Goal: Find specific page/section: Find specific page/section

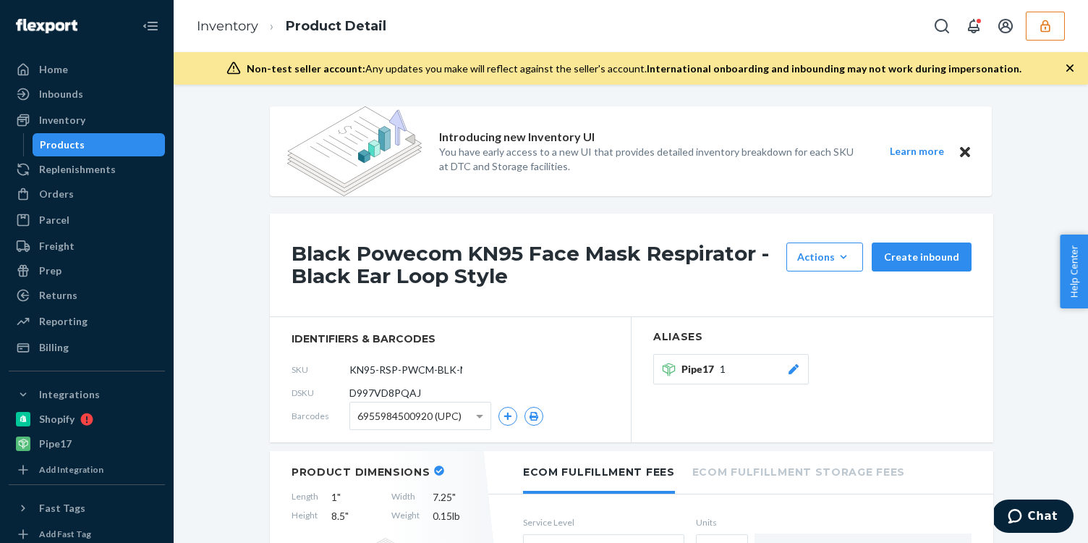
scroll to position [438, 0]
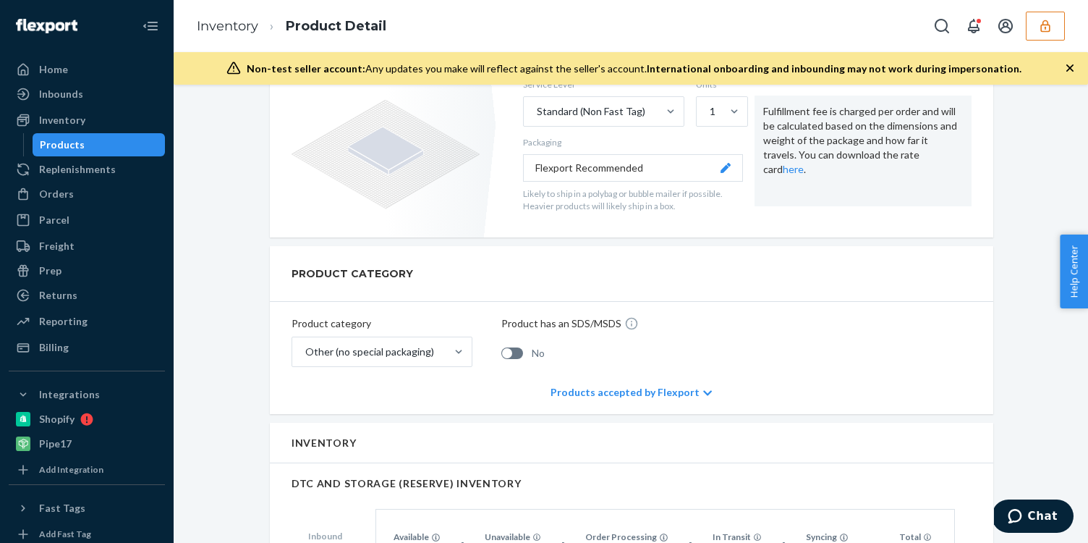
click at [1043, 33] on button "button" at bounding box center [1045, 26] width 39 height 29
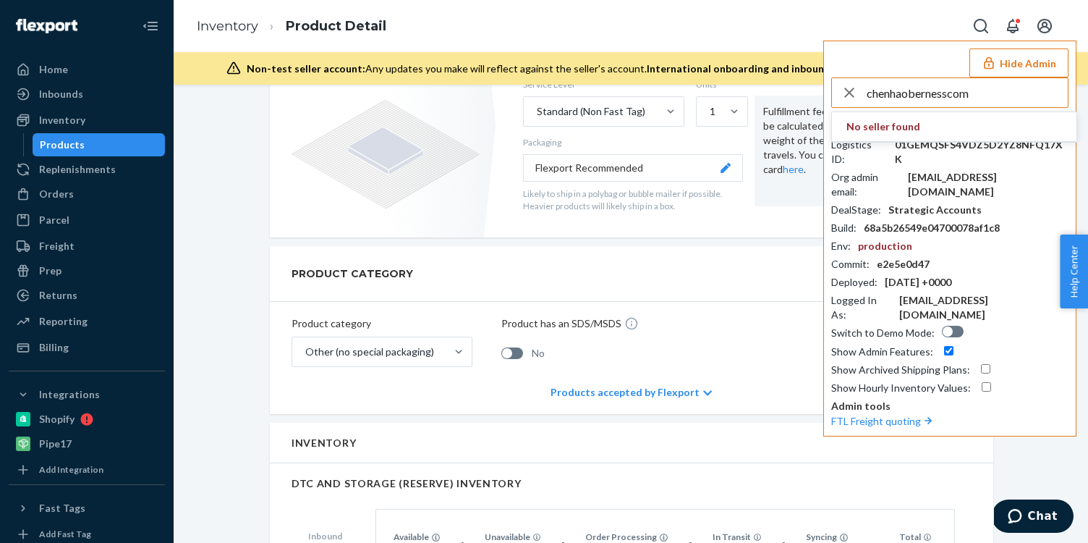
type input "chenhaobernesscom"
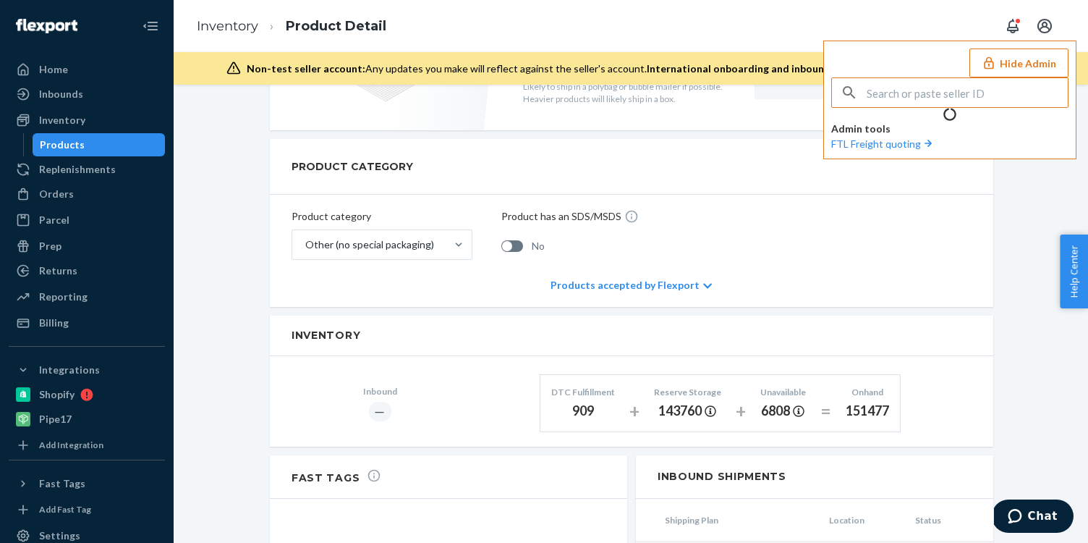
scroll to position [331, 0]
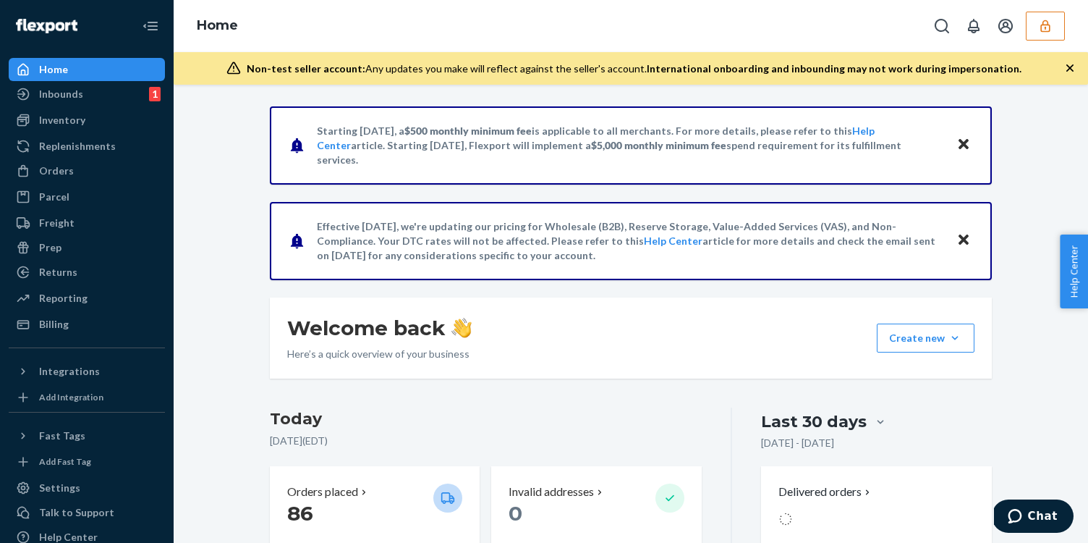
click at [1069, 20] on div "Home" at bounding box center [631, 26] width 915 height 52
click at [1057, 21] on button "button" at bounding box center [1045, 26] width 39 height 29
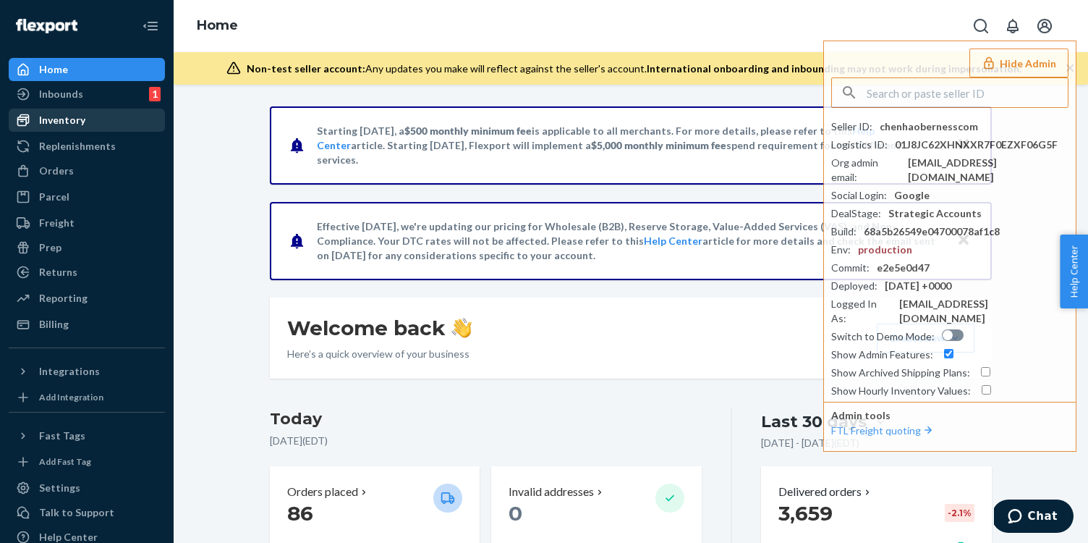
click at [38, 119] on div at bounding box center [27, 120] width 23 height 14
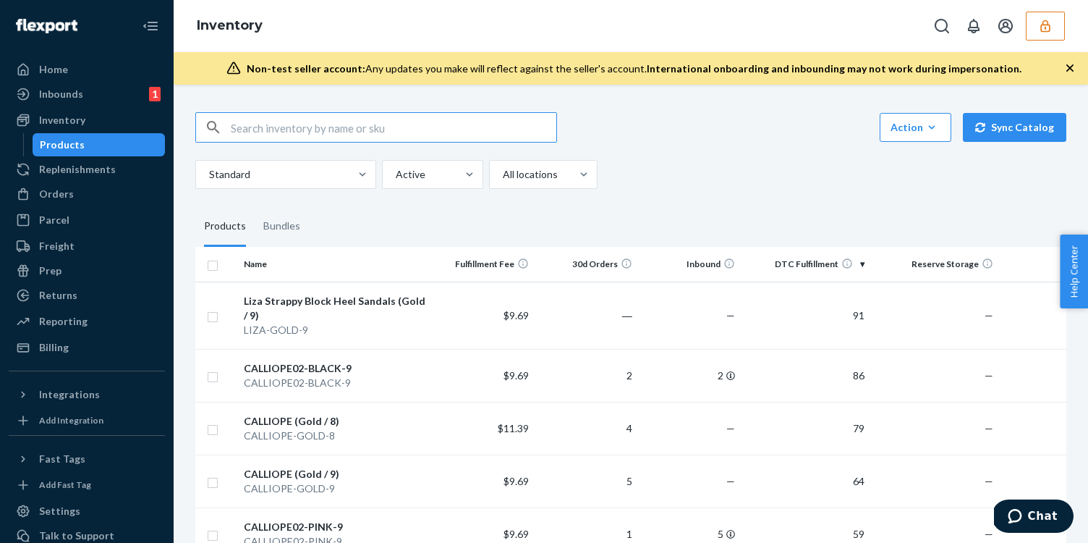
paste input "D35PQ3FYESK"
type input "D35PQ3FYESK"
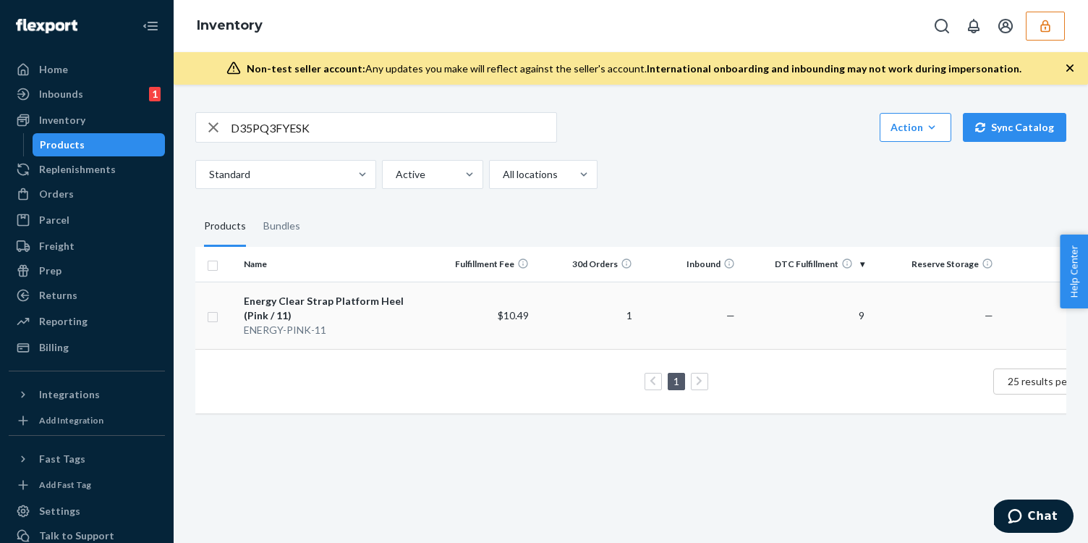
click at [381, 301] on div "Energy Clear Strap Platform Heel (Pink / 11)" at bounding box center [335, 308] width 182 height 29
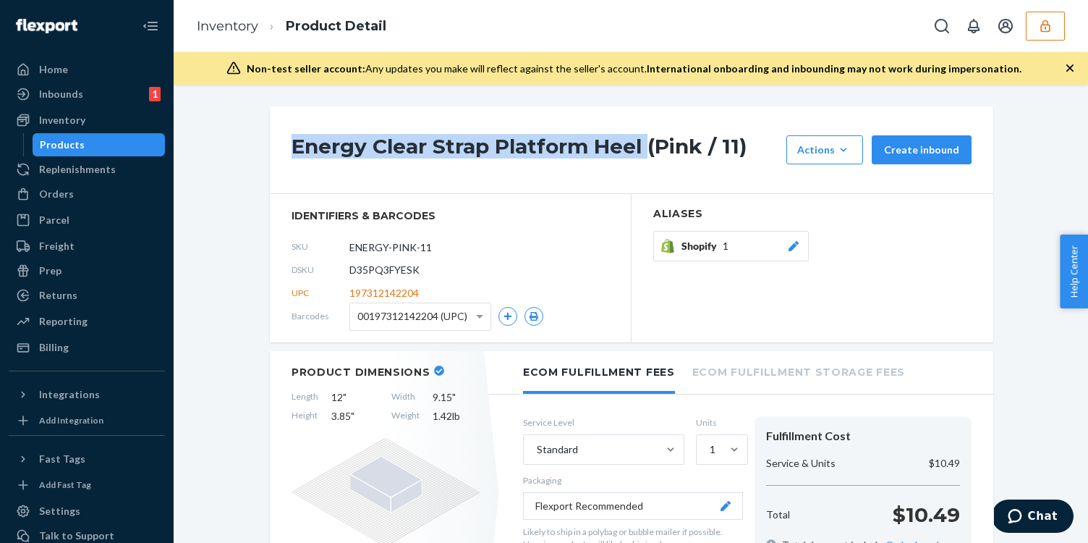
drag, startPoint x: 647, startPoint y: 150, endPoint x: 209, endPoint y: 137, distance: 438.0
copy h1 "Energy Clear Strap Platform Heel"
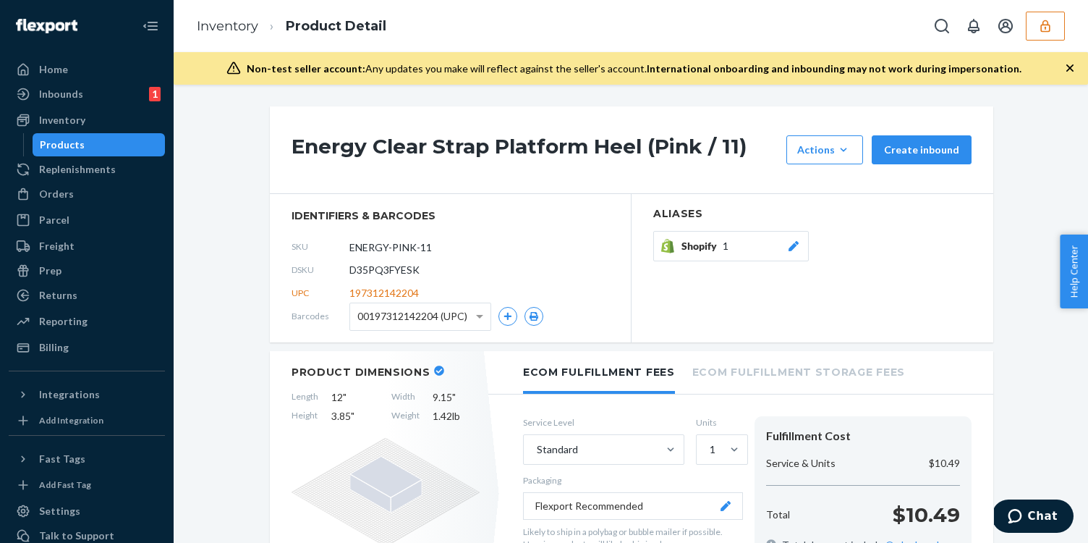
click at [233, 38] on ol "Inventory Product Detail" at bounding box center [291, 26] width 213 height 43
click at [221, 31] on link "Inventory" at bounding box center [228, 26] width 62 height 16
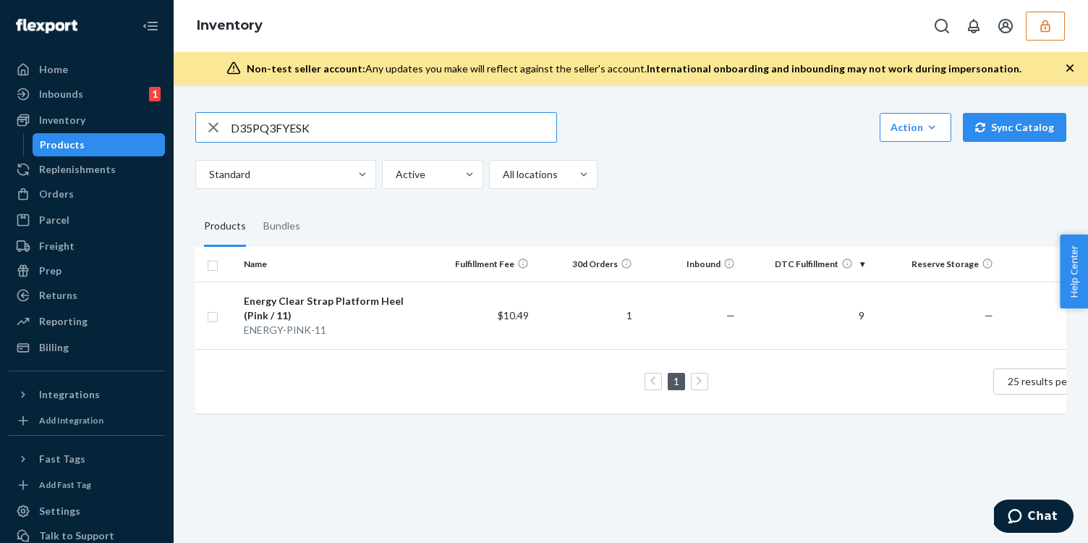
click at [353, 128] on input "D35PQ3FYESK" at bounding box center [394, 127] width 326 height 29
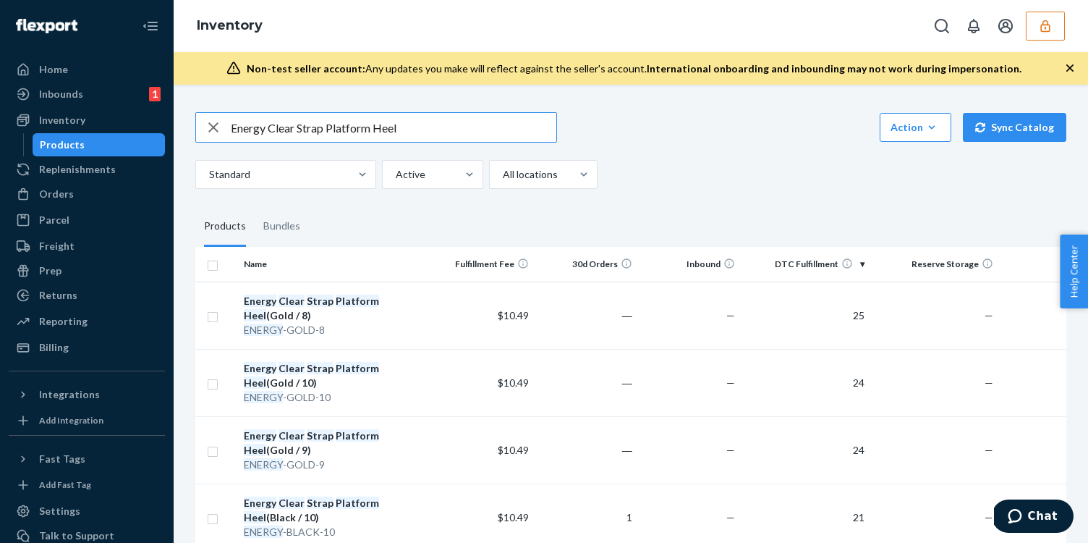
click at [425, 122] on input "Energy Clear Strap Platform Heel" at bounding box center [394, 127] width 326 height 29
type input "Energy Clear Strap Platform Heel pink"
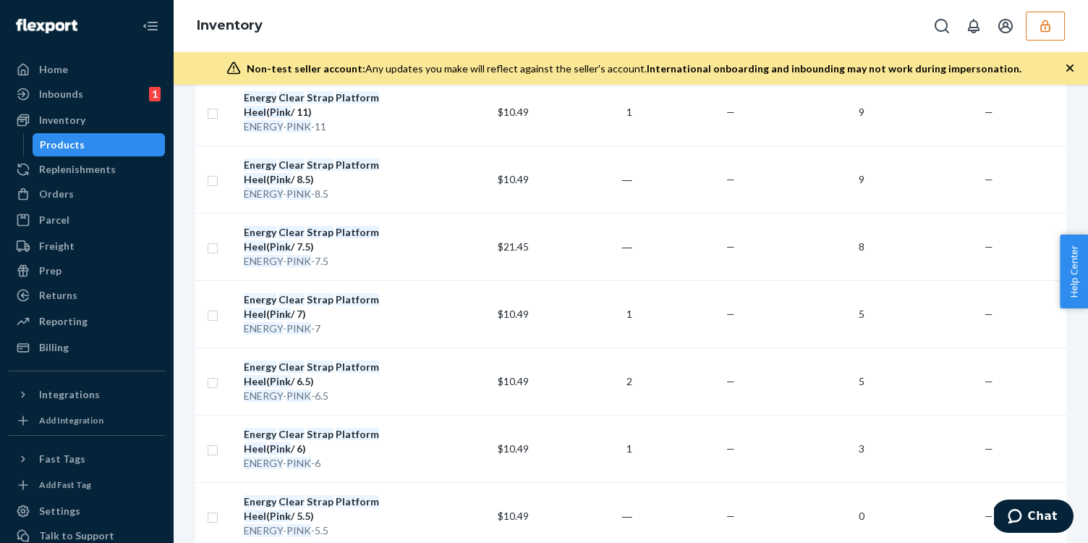
scroll to position [418, 0]
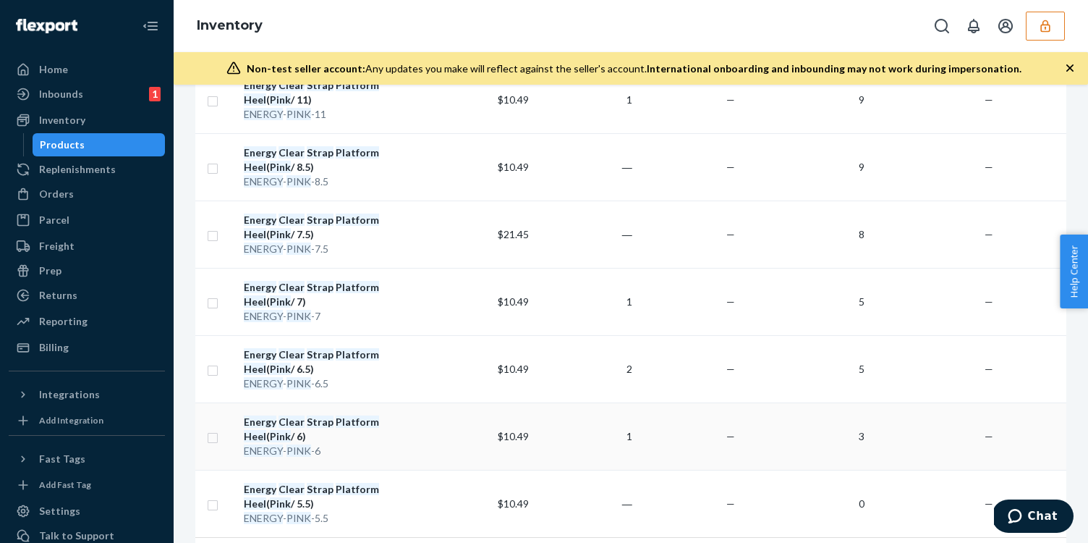
click at [429, 413] on td "Energy Clear Strap Platform Heel ( Pink / 6) ENERGY - PINK -6" at bounding box center [334, 435] width 193 height 67
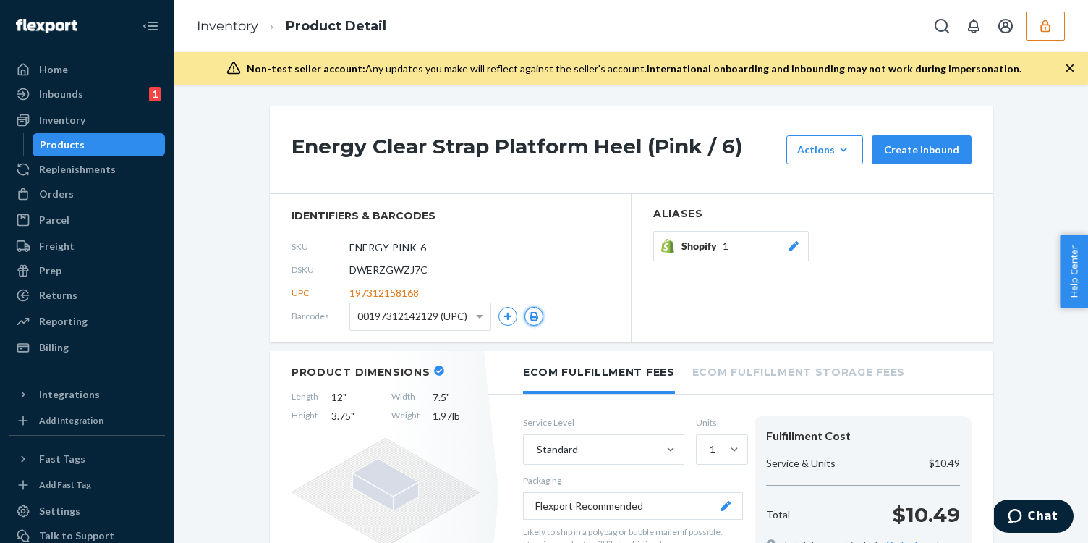
click at [530, 318] on icon "button" at bounding box center [534, 316] width 10 height 9
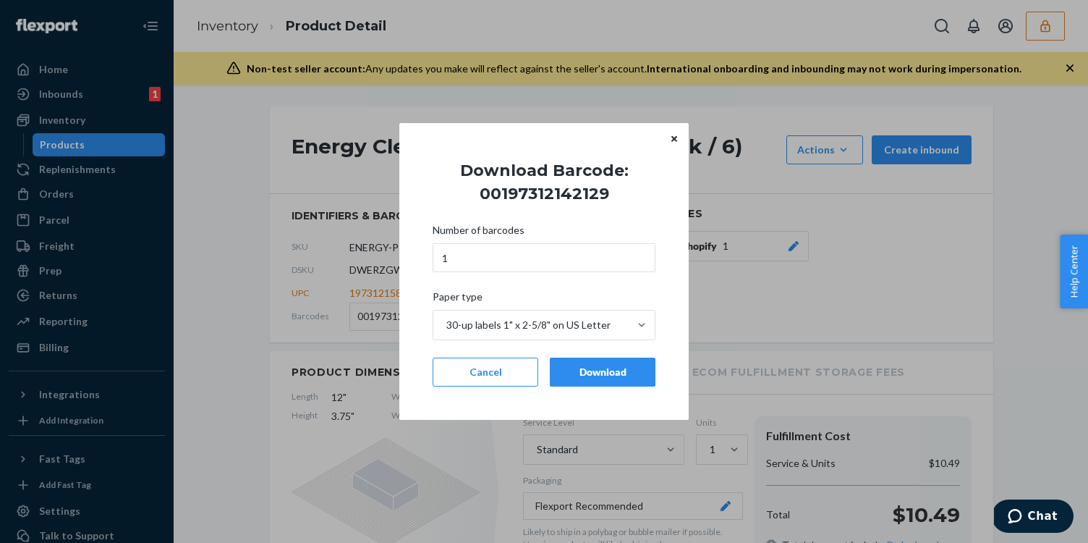
click at [569, 373] on div "Download" at bounding box center [602, 372] width 81 height 14
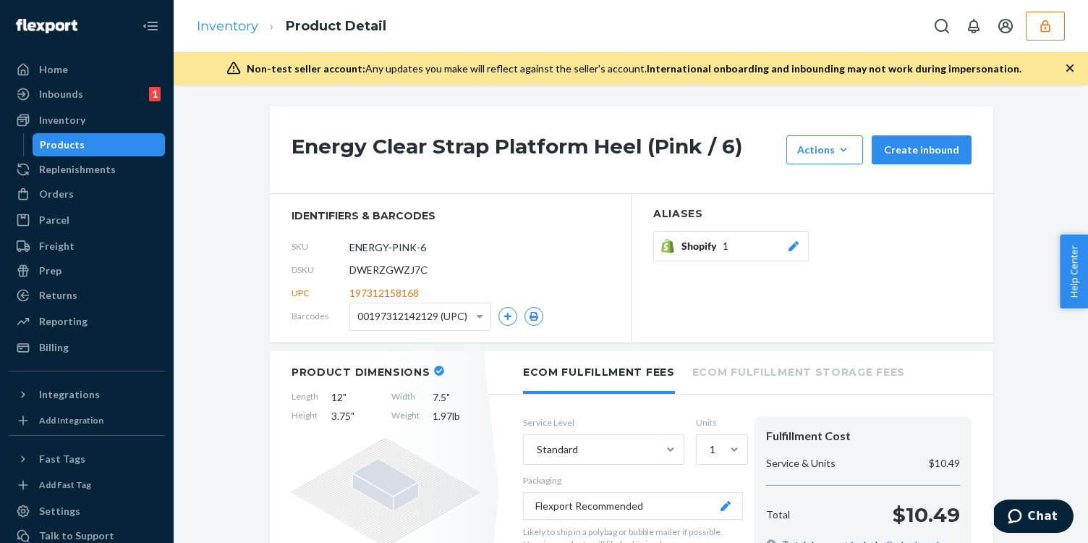
click at [232, 17] on li "Inventory" at bounding box center [228, 26] width 62 height 19
click at [237, 30] on link "Inventory" at bounding box center [228, 26] width 62 height 16
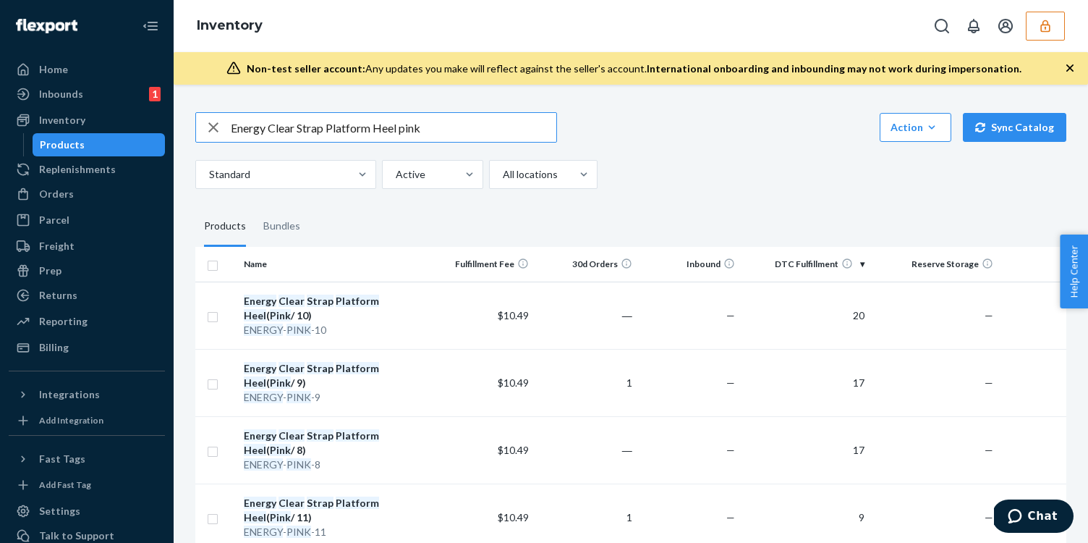
click at [212, 130] on icon "button" at bounding box center [213, 127] width 17 height 29
click at [244, 130] on input "text" at bounding box center [394, 127] width 326 height 29
paste input "DE4YQH6MCXR"
type input "DE4YQH6MCXR"
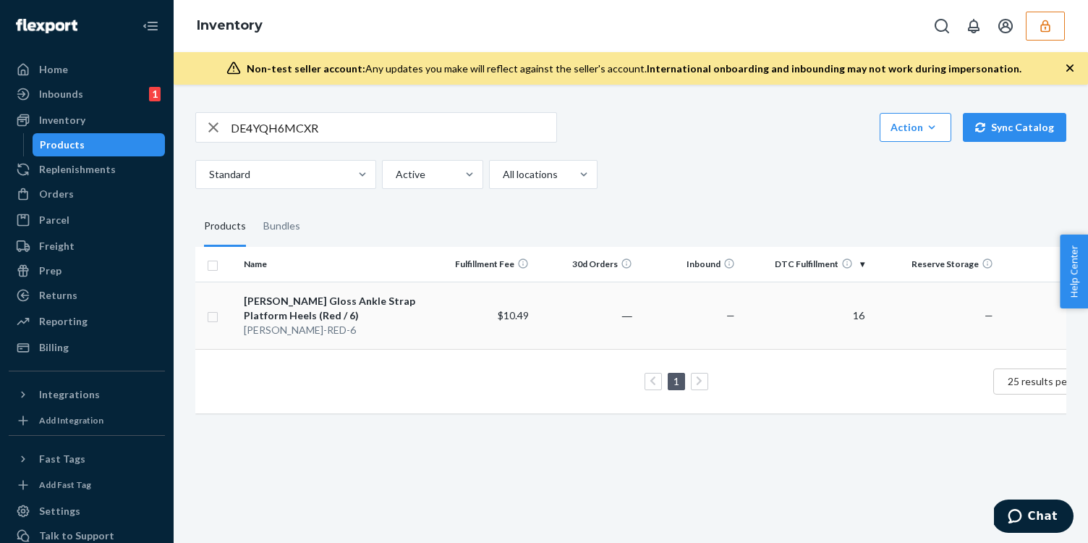
click at [461, 336] on td "$10.49" at bounding box center [483, 314] width 103 height 67
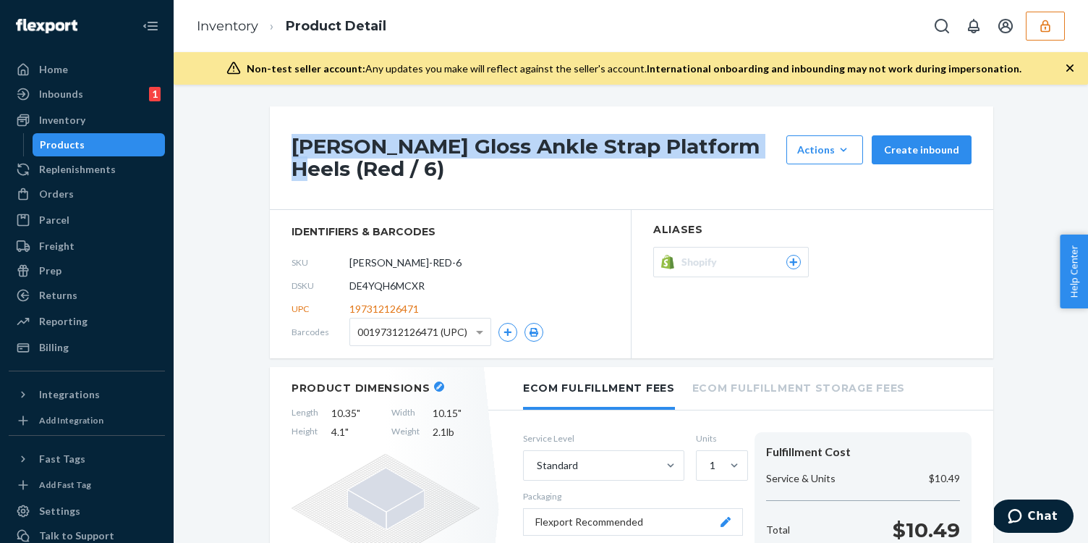
drag, startPoint x: 762, startPoint y: 147, endPoint x: 340, endPoint y: 128, distance: 422.3
click at [340, 128] on div "Genevieve Gloss Ankle Strap Platform Heels (Red / 6) Actions Hide Request remov…" at bounding box center [632, 157] width 724 height 103
copy h1 "Genevieve Gloss Ankle Strap Platform Heels"
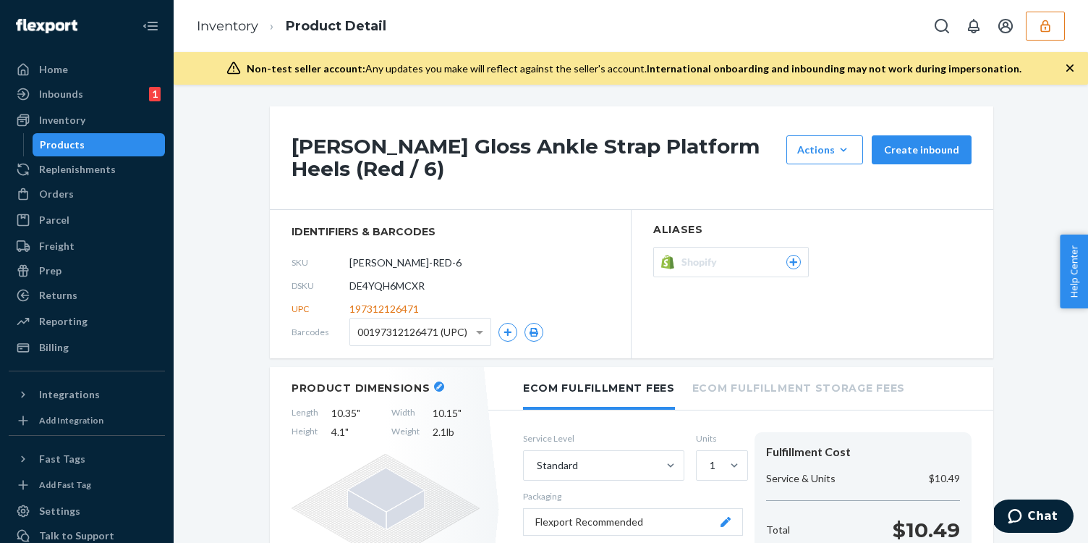
click at [231, 37] on ol "Inventory Product Detail" at bounding box center [291, 26] width 213 height 43
click at [228, 35] on ol "Inventory Product Detail" at bounding box center [291, 26] width 213 height 43
click at [225, 31] on link "Inventory" at bounding box center [228, 26] width 62 height 16
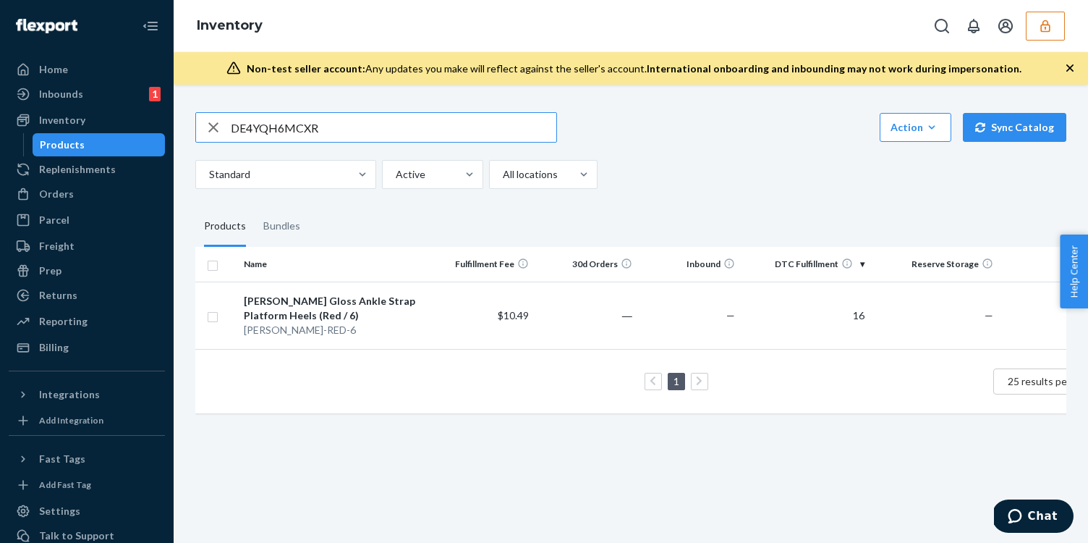
click at [353, 125] on input "DE4YQH6MCXR" at bounding box center [394, 127] width 326 height 29
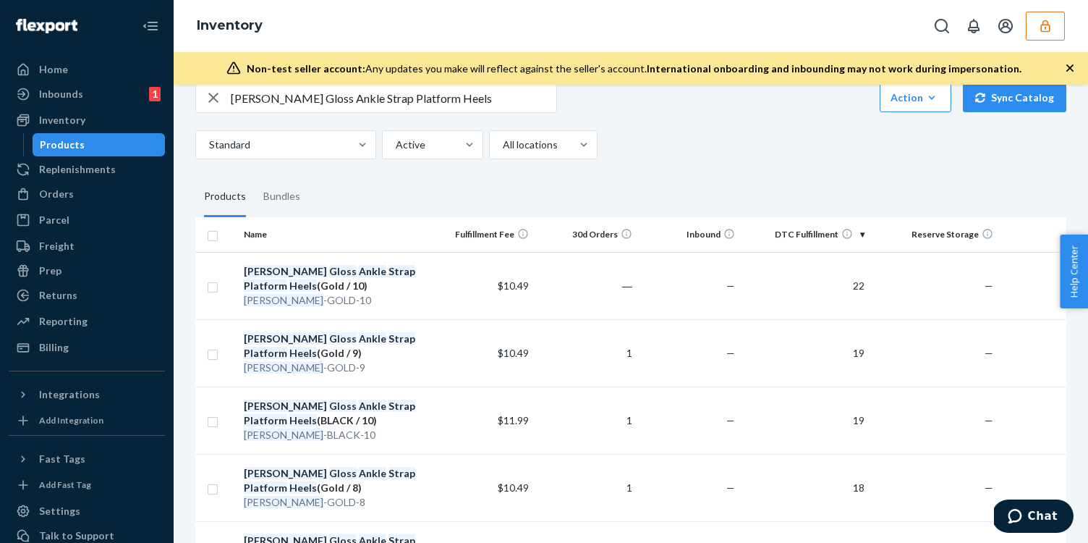
scroll to position [30, 0]
click at [459, 101] on input "Genevieve Gloss Ankle Strap Platform Heels" at bounding box center [394, 96] width 326 height 29
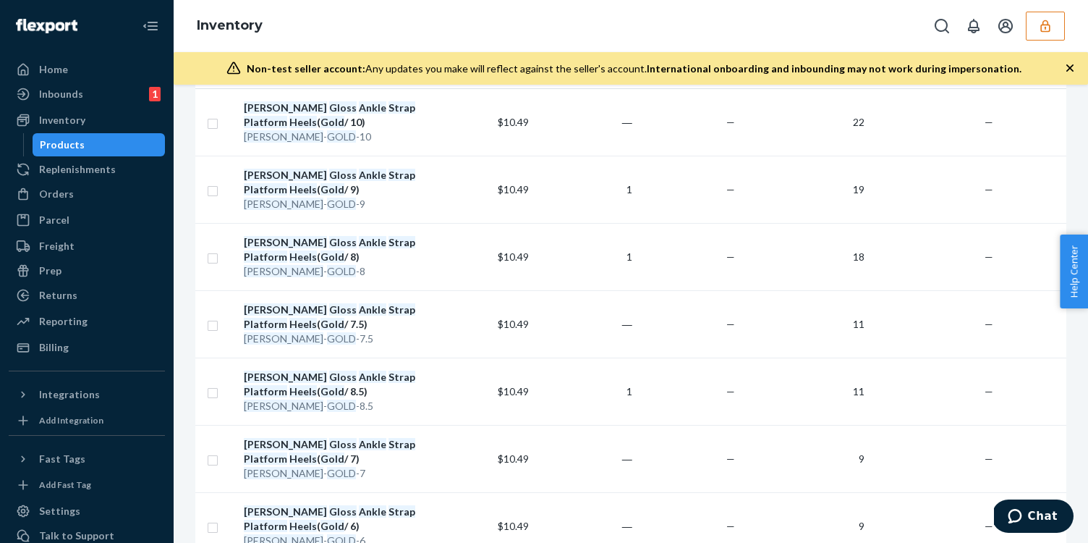
scroll to position [0, 0]
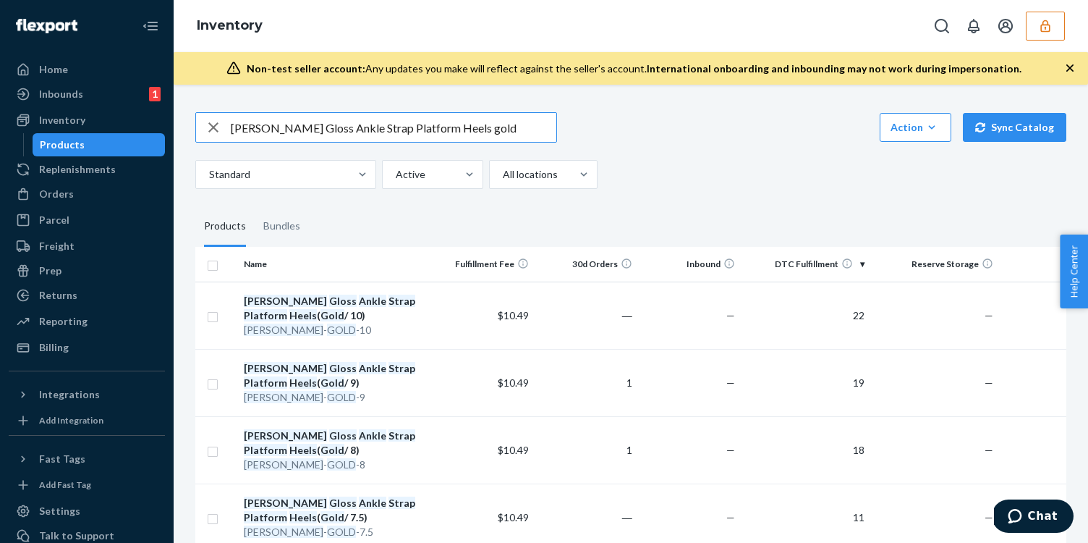
click at [342, 132] on input "Genevieve Gloss Ankle Strap Platform Heels gold" at bounding box center [394, 127] width 326 height 29
click at [508, 130] on input "Genevieve Gloss Ankle Strap Platform Heels gold" at bounding box center [394, 127] width 326 height 29
paste input "DE4YQH6MCXR"
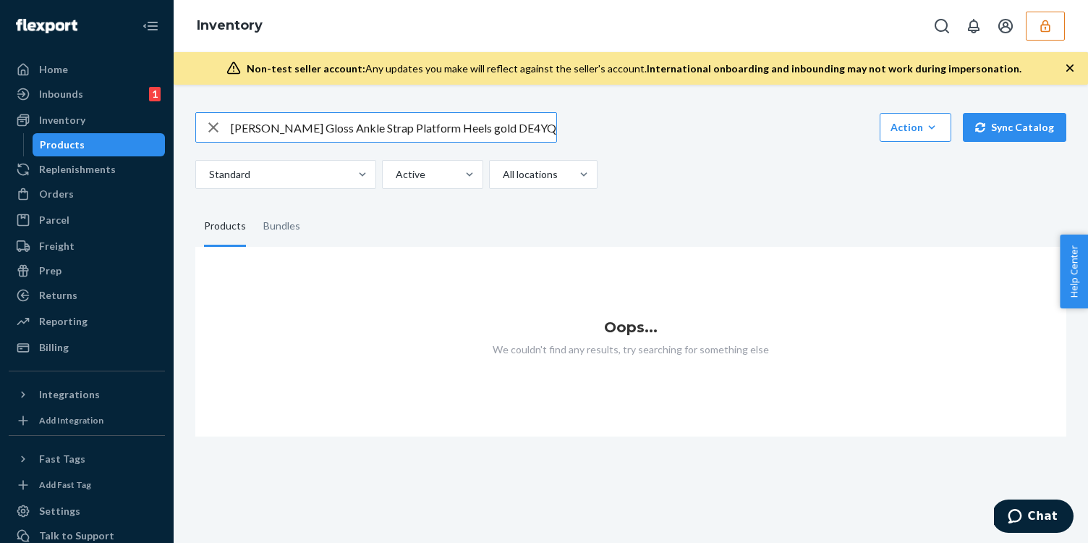
click at [517, 128] on input "Genevieve Gloss Ankle Strap Platform Heels gold DE4YQH6MCXR" at bounding box center [394, 127] width 326 height 29
type input "Genevieve Gloss Ankle Strap Platform Heels gold"
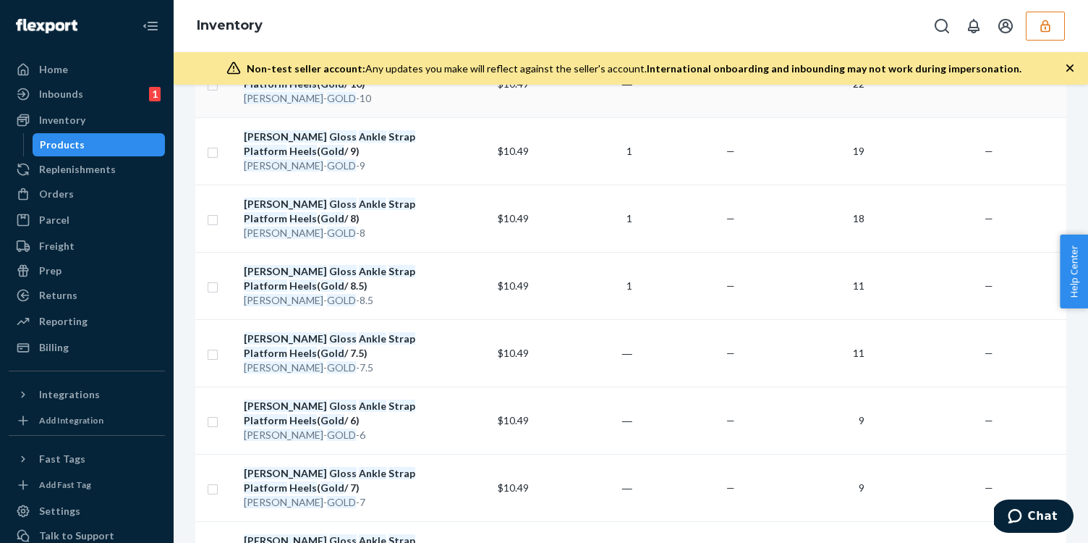
scroll to position [586, 0]
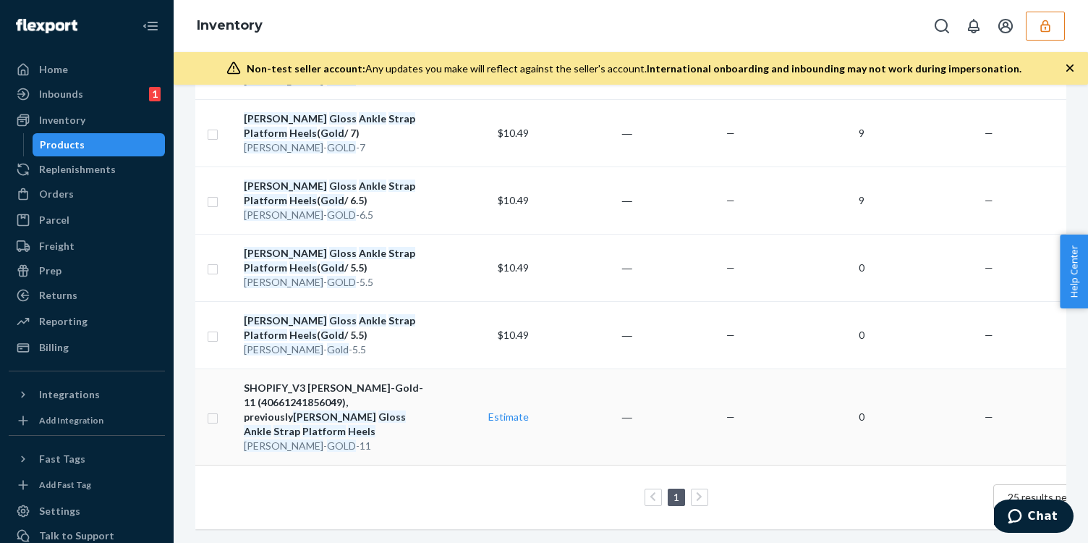
click at [429, 386] on td "SHOPIFY_V3 GENEVIEVE-Gold-11 (40661241856049), previously Genevieve Gloss Ankle…" at bounding box center [334, 416] width 193 height 96
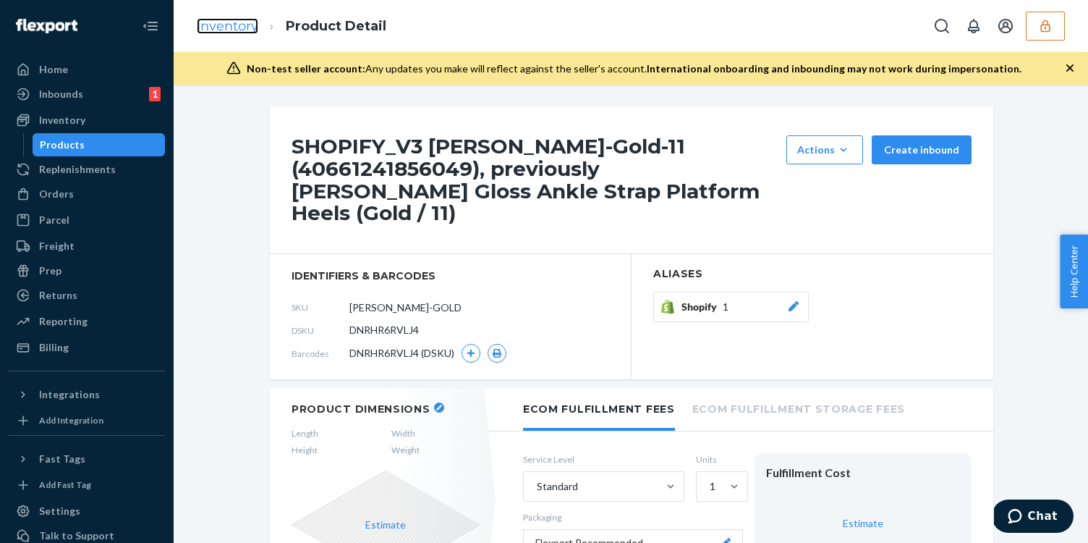
click at [234, 22] on link "Inventory" at bounding box center [228, 26] width 62 height 16
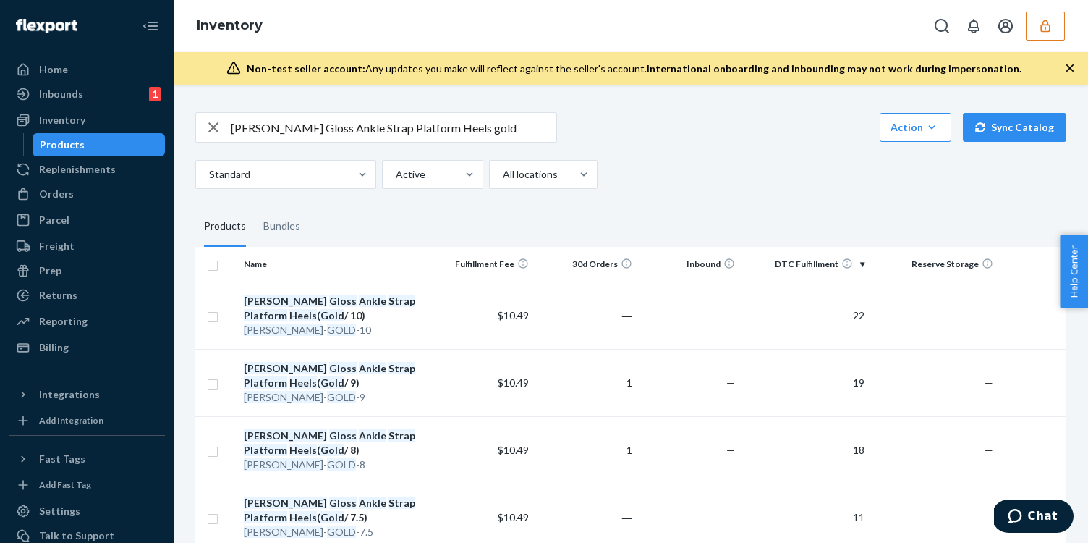
click at [1049, 26] on icon "button" at bounding box center [1045, 26] width 9 height 12
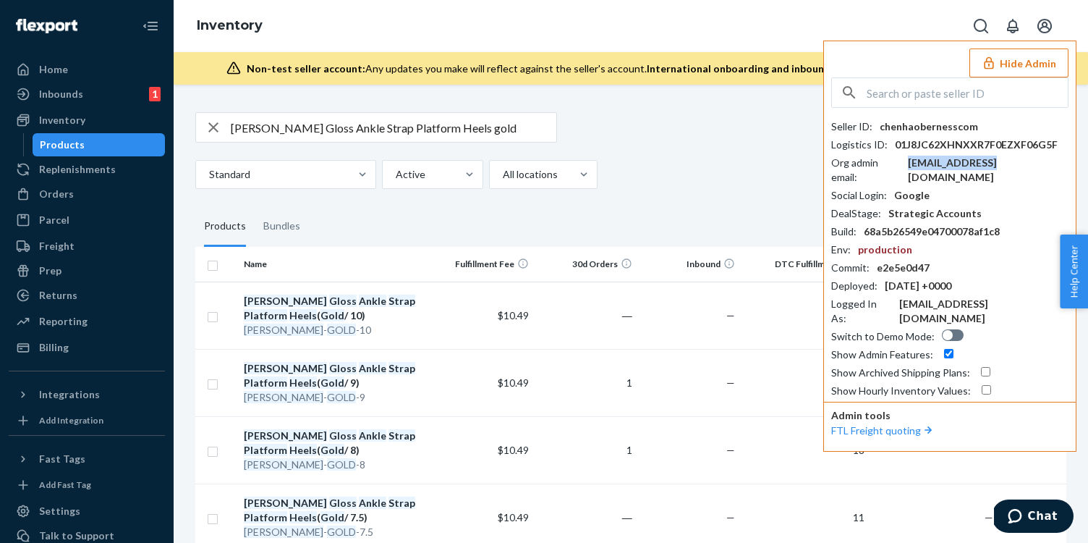
click at [941, 159] on div "ben@berness.com" at bounding box center [988, 170] width 161 height 29
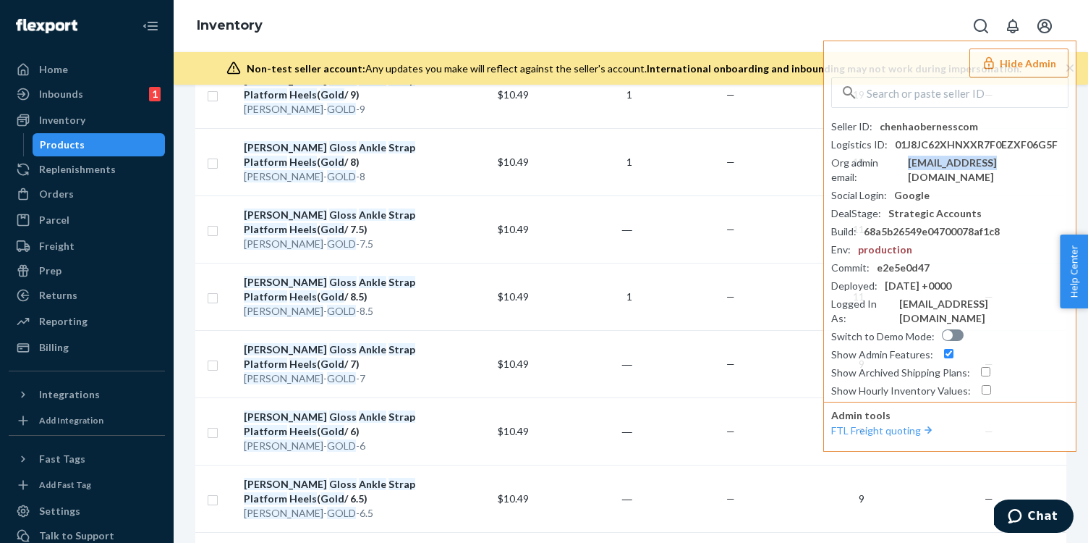
scroll to position [586, 0]
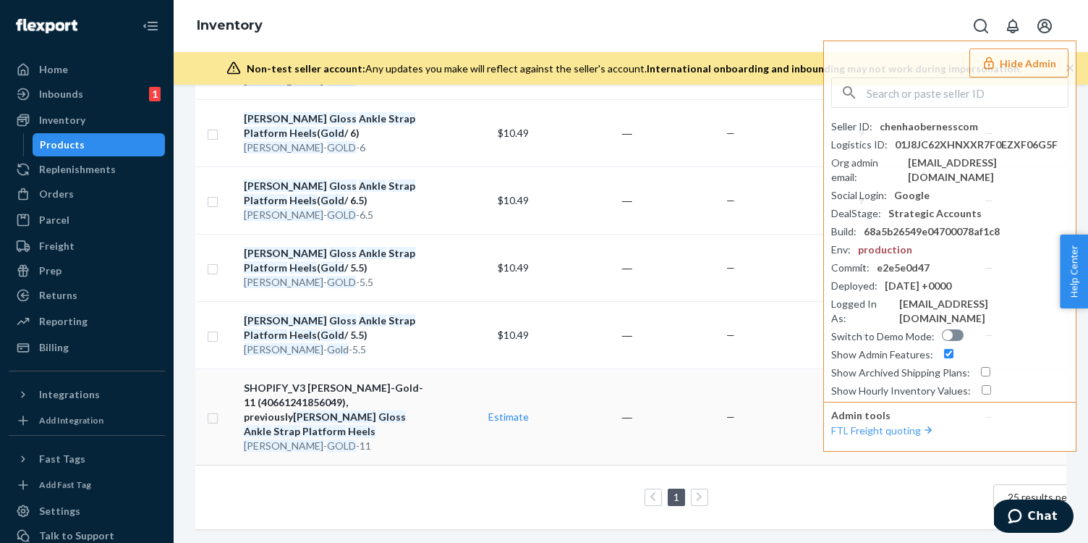
click at [427, 429] on td "SHOPIFY_V3 GENEVIEVE-Gold-11 (40661241856049), previously Genevieve Gloss Ankle…" at bounding box center [334, 416] width 193 height 96
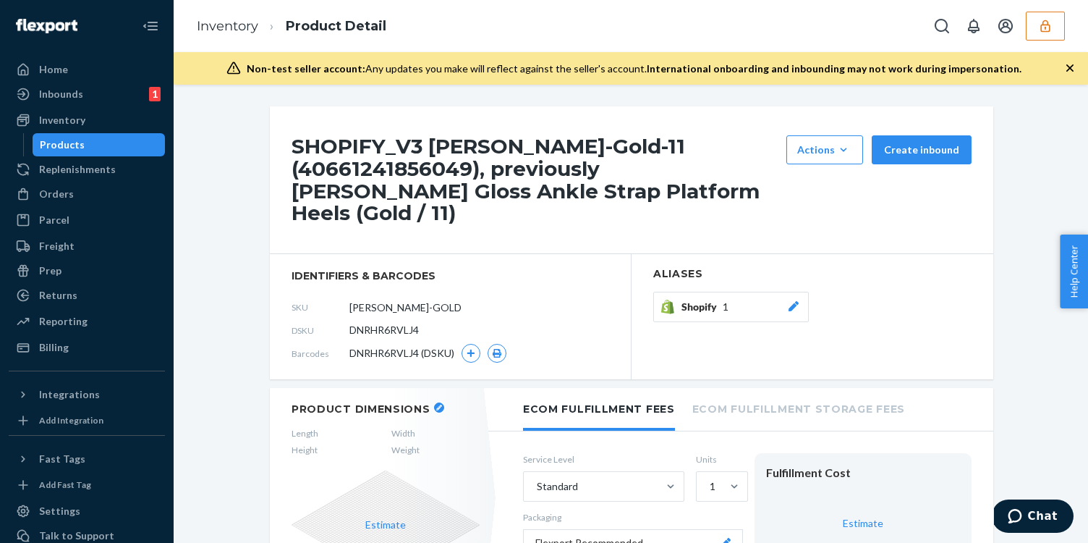
drag, startPoint x: 358, startPoint y: 166, endPoint x: 329, endPoint y: 124, distance: 51.4
click at [358, 166] on h1 "SHOPIFY_V3 GENEVIEVE-Gold-11 (40661241856049), previously Genevieve Gloss Ankle…" at bounding box center [536, 179] width 488 height 89
click at [233, 28] on link "Inventory" at bounding box center [228, 26] width 62 height 16
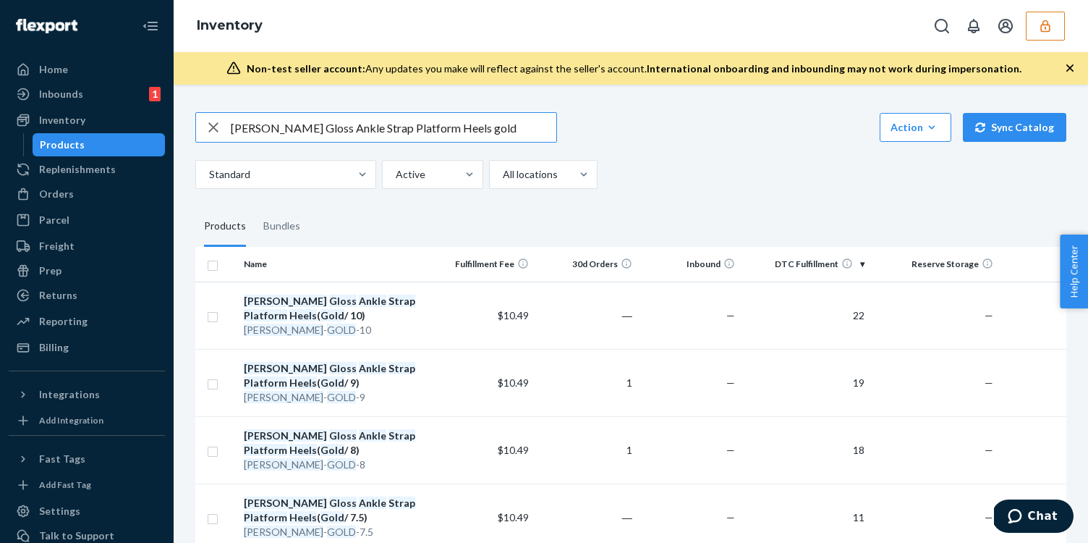
click at [494, 125] on input "Genevieve Gloss Ankle Strap Platform Heels gold" at bounding box center [394, 127] width 326 height 29
type input "DE4YQH6MCXR"
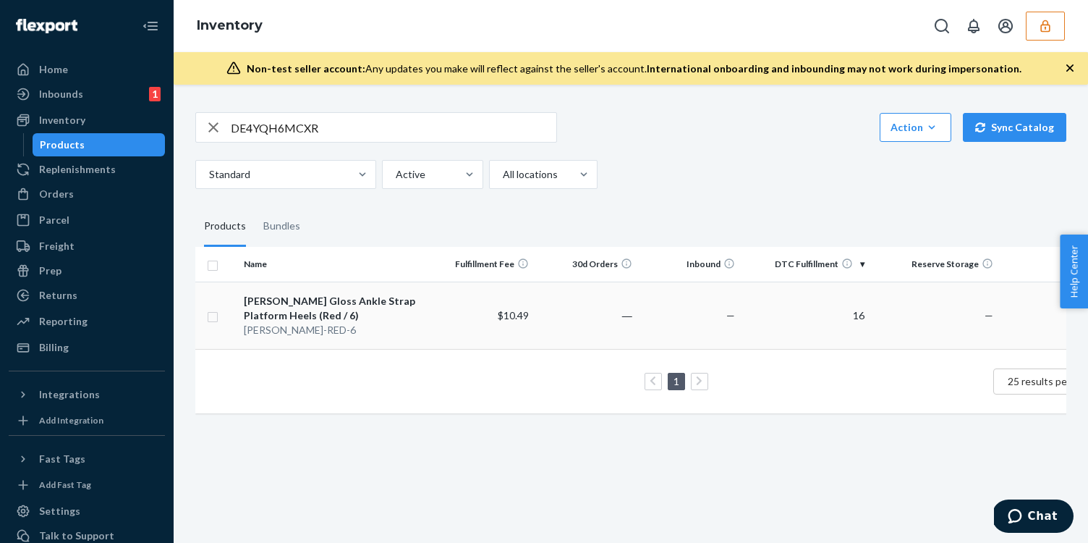
click at [475, 333] on td "$10.49" at bounding box center [483, 314] width 103 height 67
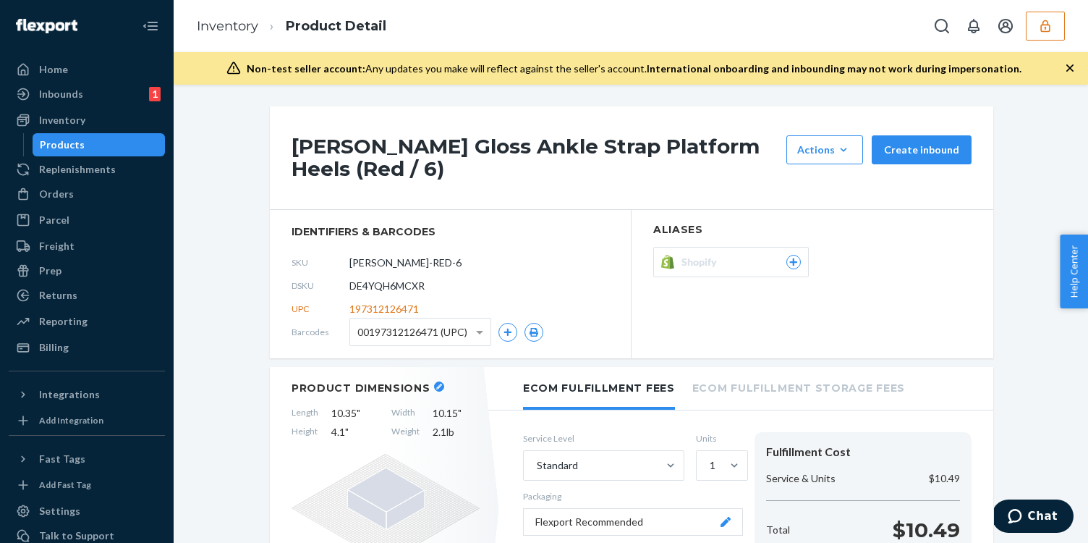
click at [375, 279] on span "DE4YQH6MCXR" at bounding box center [387, 286] width 75 height 14
